Goal: Check status: Check status

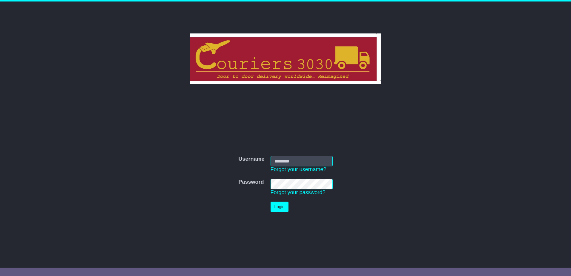
type input "********"
click at [283, 205] on button "Login" at bounding box center [279, 206] width 18 height 10
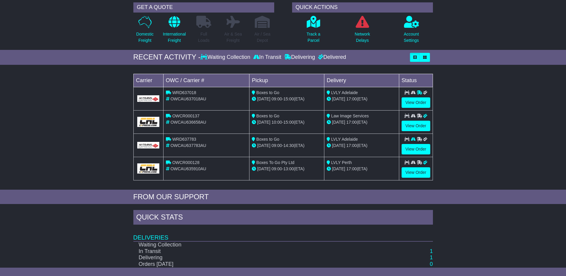
scroll to position [89, 0]
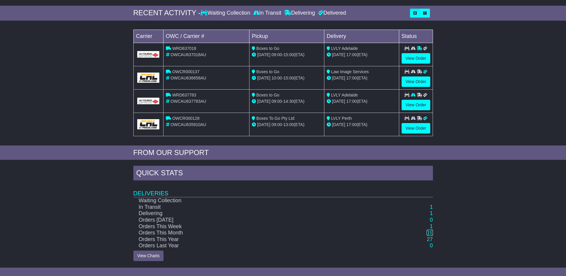
click at [431, 232] on link "19" at bounding box center [430, 232] width 6 height 6
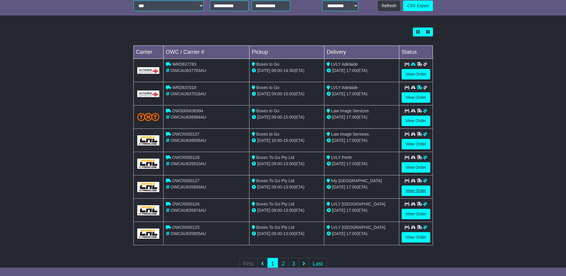
scroll to position [149, 0]
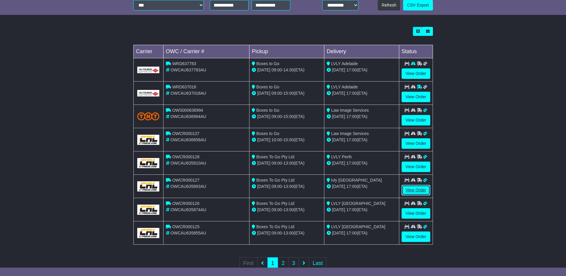
click at [416, 188] on link "View Order" at bounding box center [416, 190] width 29 height 10
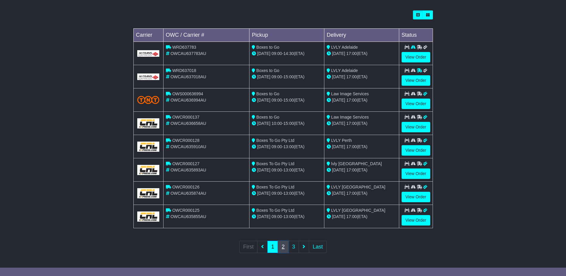
click at [283, 245] on link "2" at bounding box center [283, 247] width 11 height 12
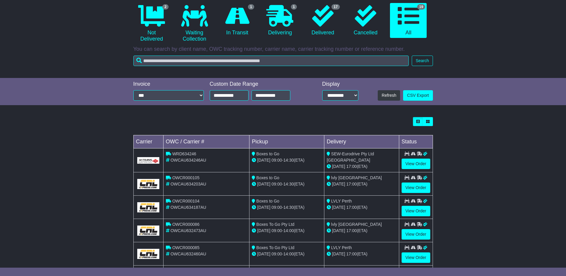
scroll to position [60, 0]
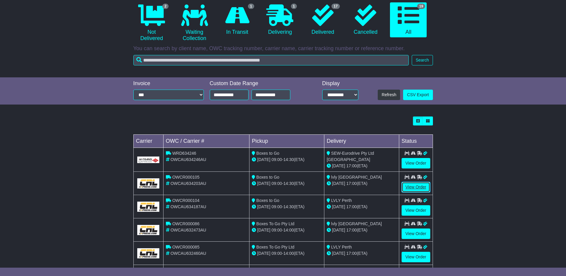
click at [410, 184] on link "View Order" at bounding box center [416, 187] width 29 height 10
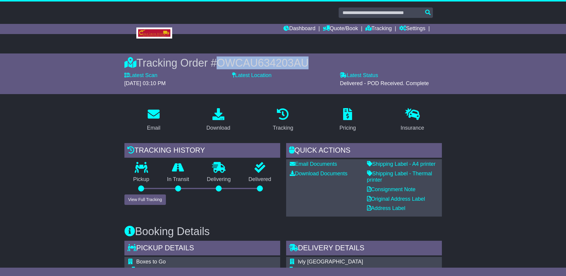
drag, startPoint x: 307, startPoint y: 61, endPoint x: 221, endPoint y: 61, distance: 85.9
click at [221, 61] on div "Tracking Order # OWCAU634203AU" at bounding box center [283, 62] width 318 height 13
copy span "OWCAU634203AU"
click at [318, 64] on div "Tracking Order # OWCAU634203AU" at bounding box center [283, 62] width 318 height 13
drag, startPoint x: 311, startPoint y: 61, endPoint x: 221, endPoint y: 62, distance: 89.8
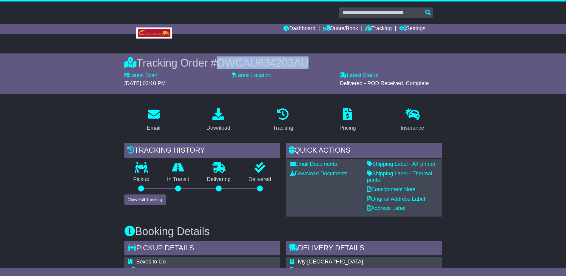
click at [221, 62] on div "Tracking Order # OWCAU634203AU" at bounding box center [283, 62] width 318 height 13
copy span "OWCAU634203AU"
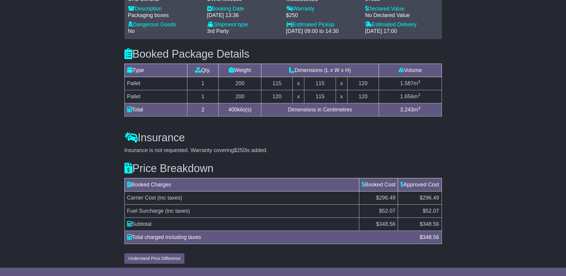
scroll to position [376, 0]
